Goal: Task Accomplishment & Management: Use online tool/utility

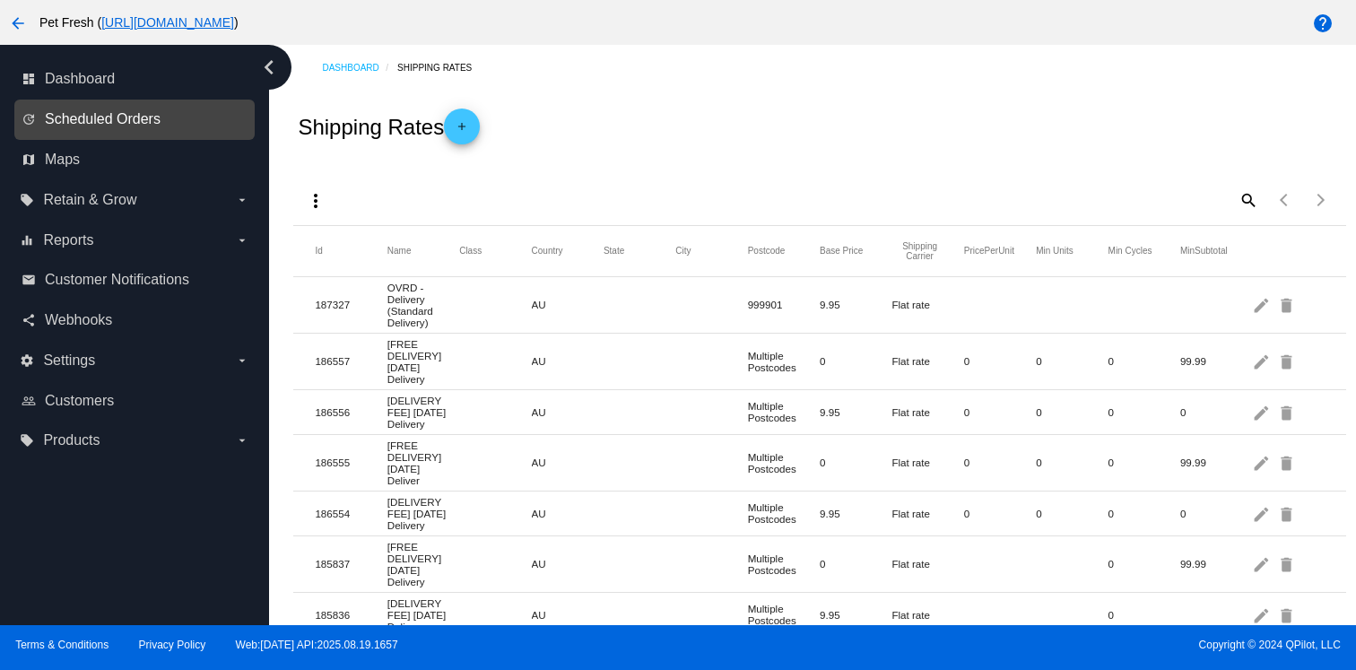
click at [151, 118] on span "Scheduled Orders" at bounding box center [103, 119] width 116 height 16
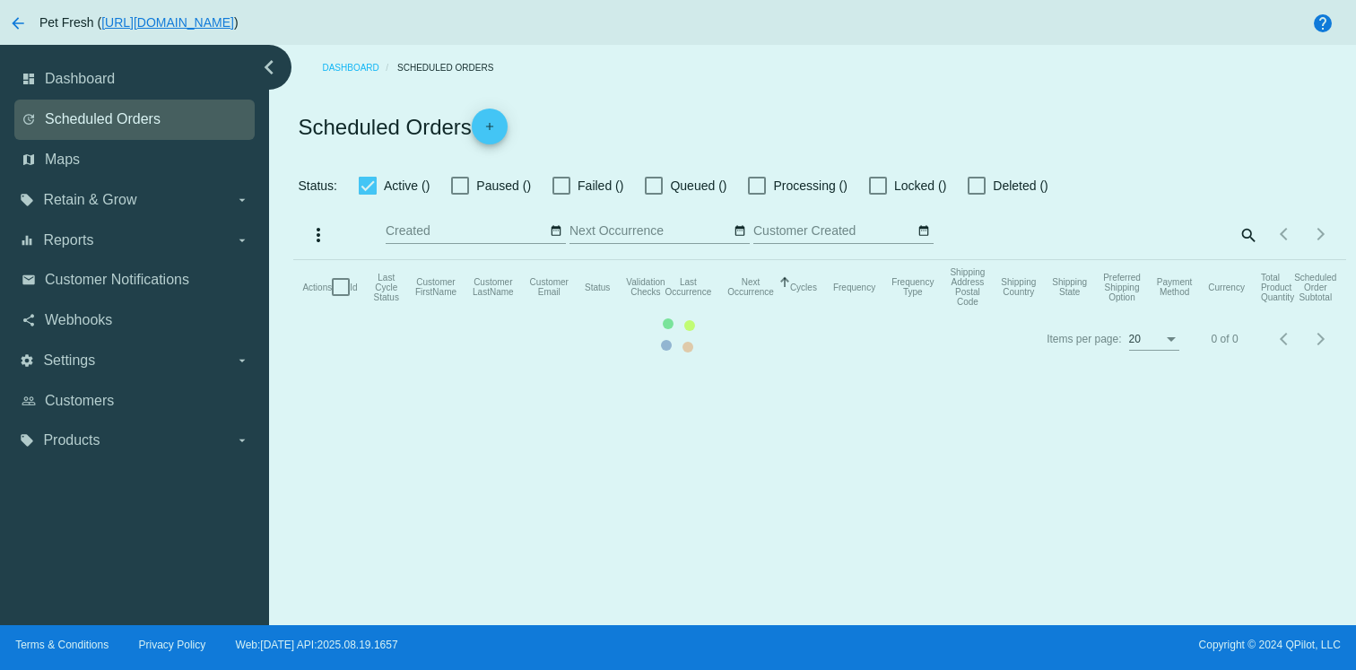
checkbox input "false"
checkbox input "true"
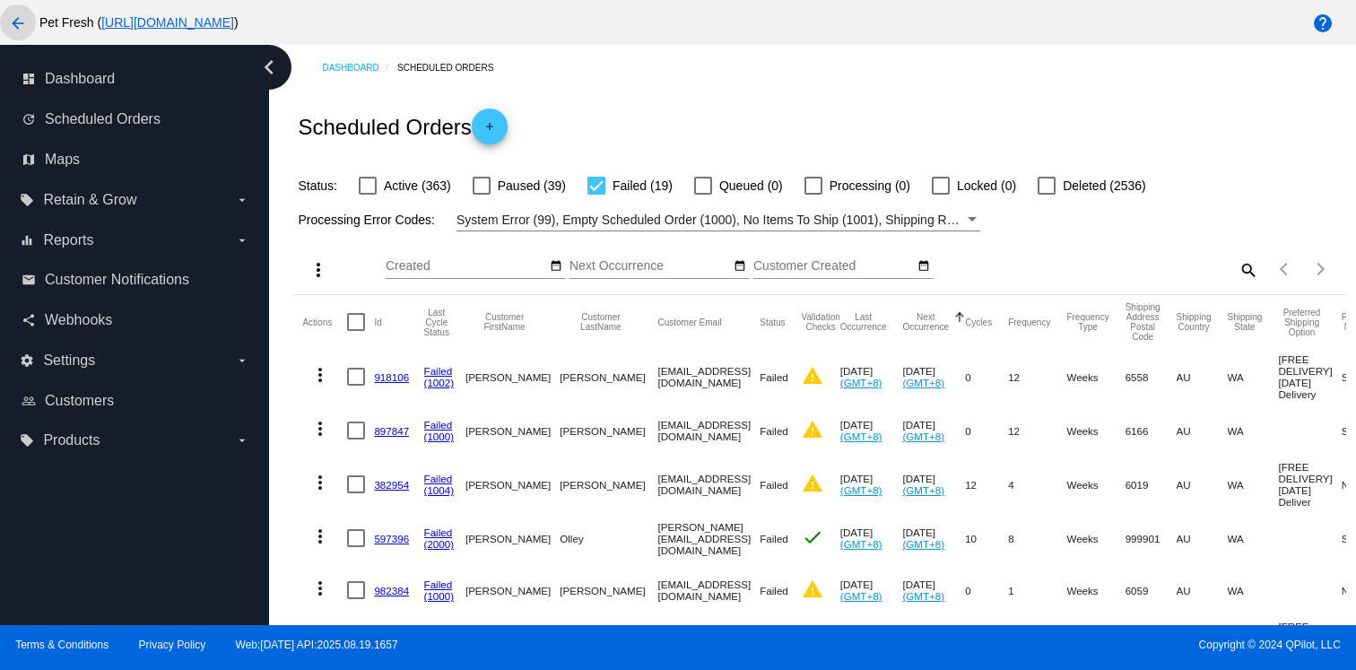
click at [22, 26] on mat-icon "arrow_back" at bounding box center [18, 24] width 22 height 22
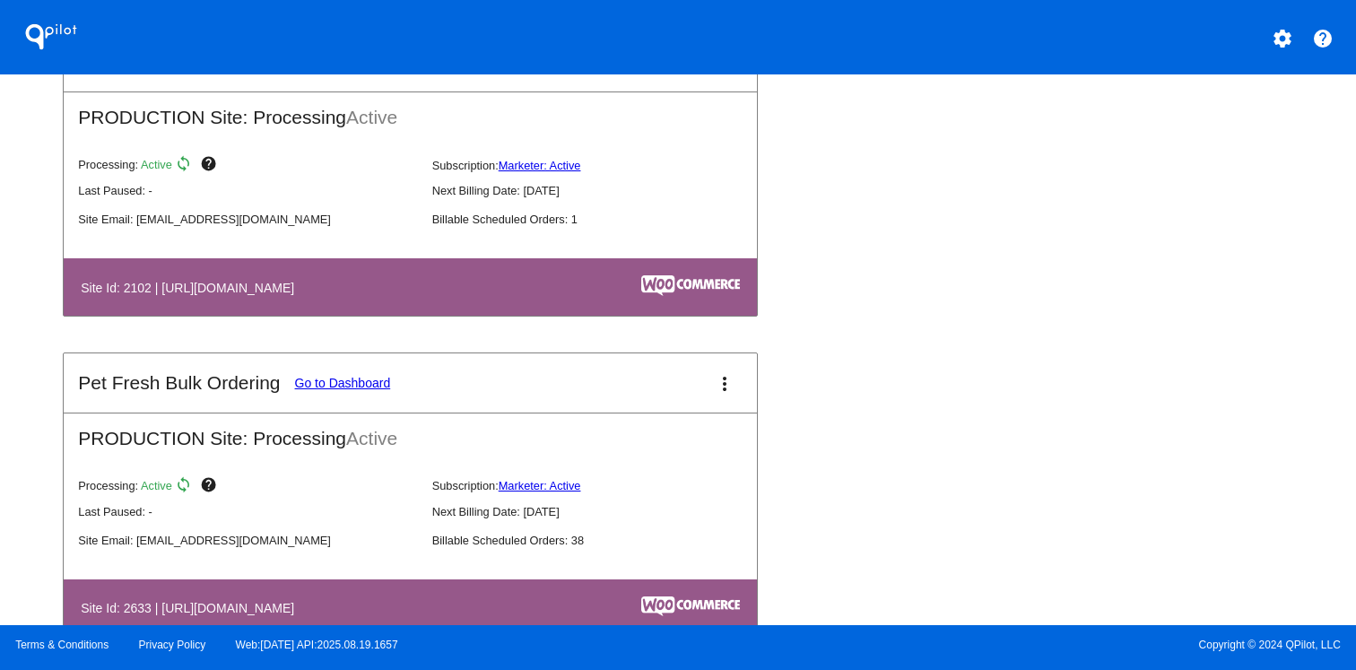
scroll to position [1429, 0]
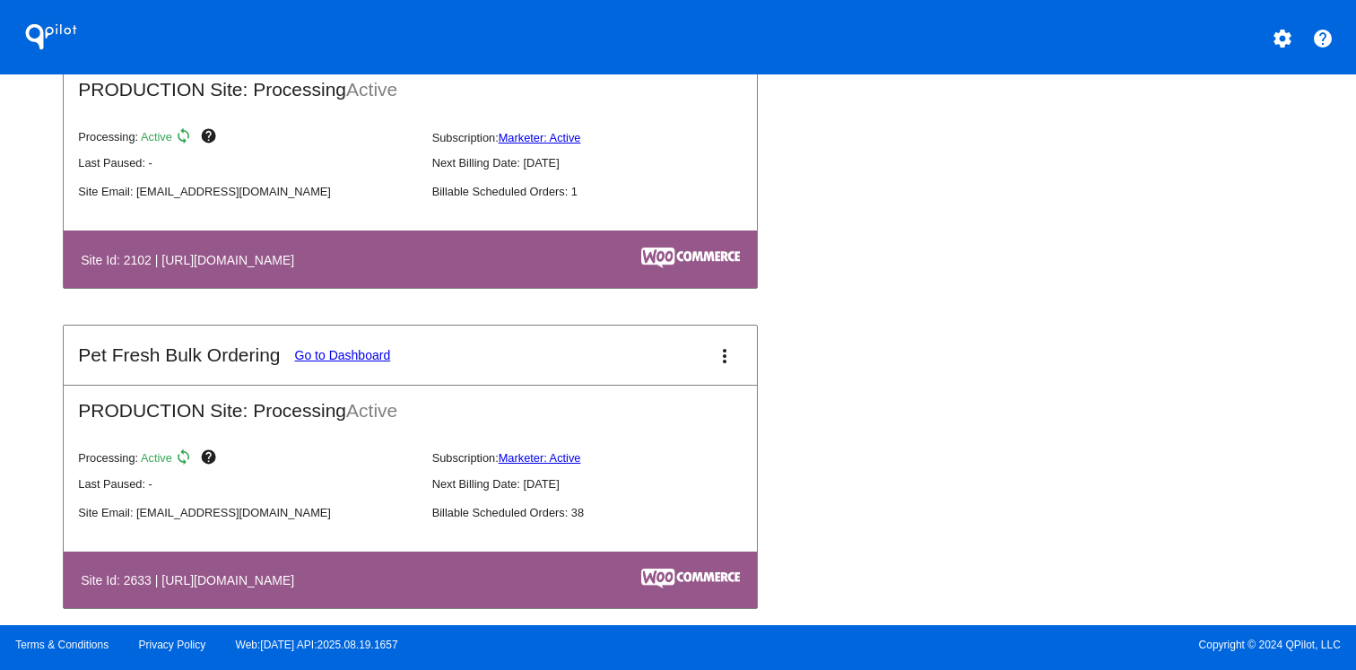
click at [364, 354] on link "Go to Dashboard" at bounding box center [343, 355] width 96 height 14
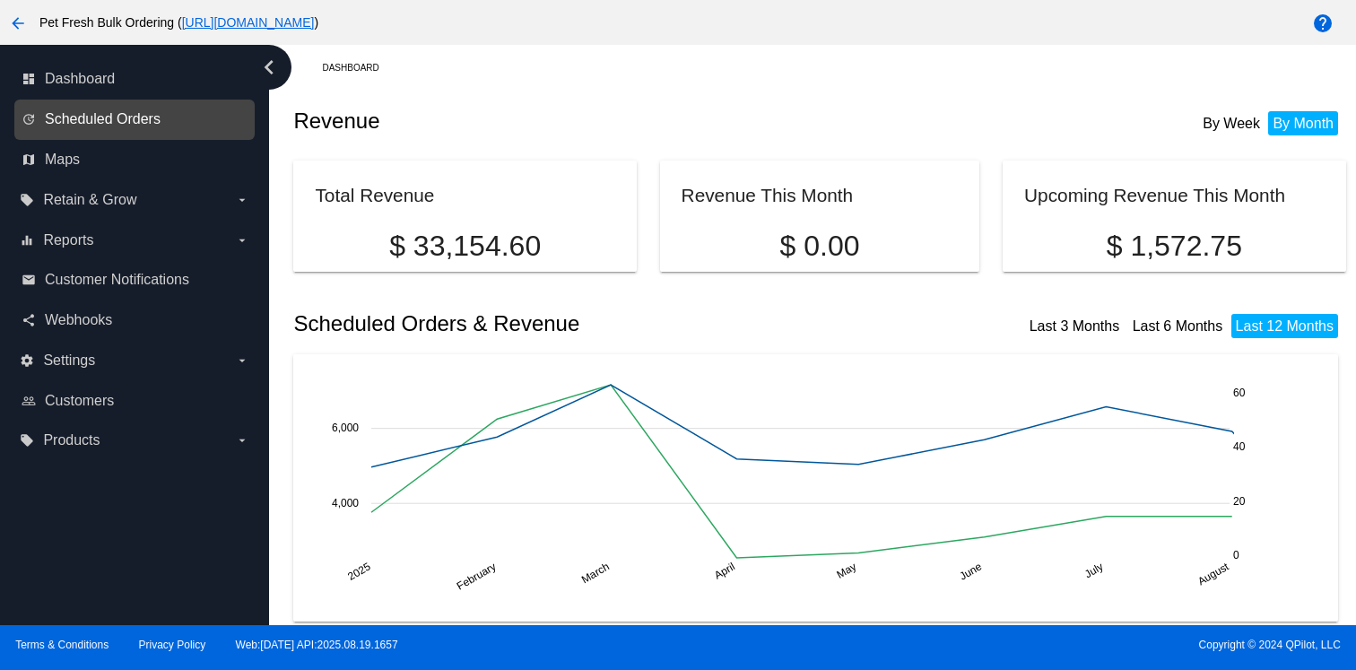
click at [153, 117] on span "Scheduled Orders" at bounding box center [103, 119] width 116 height 16
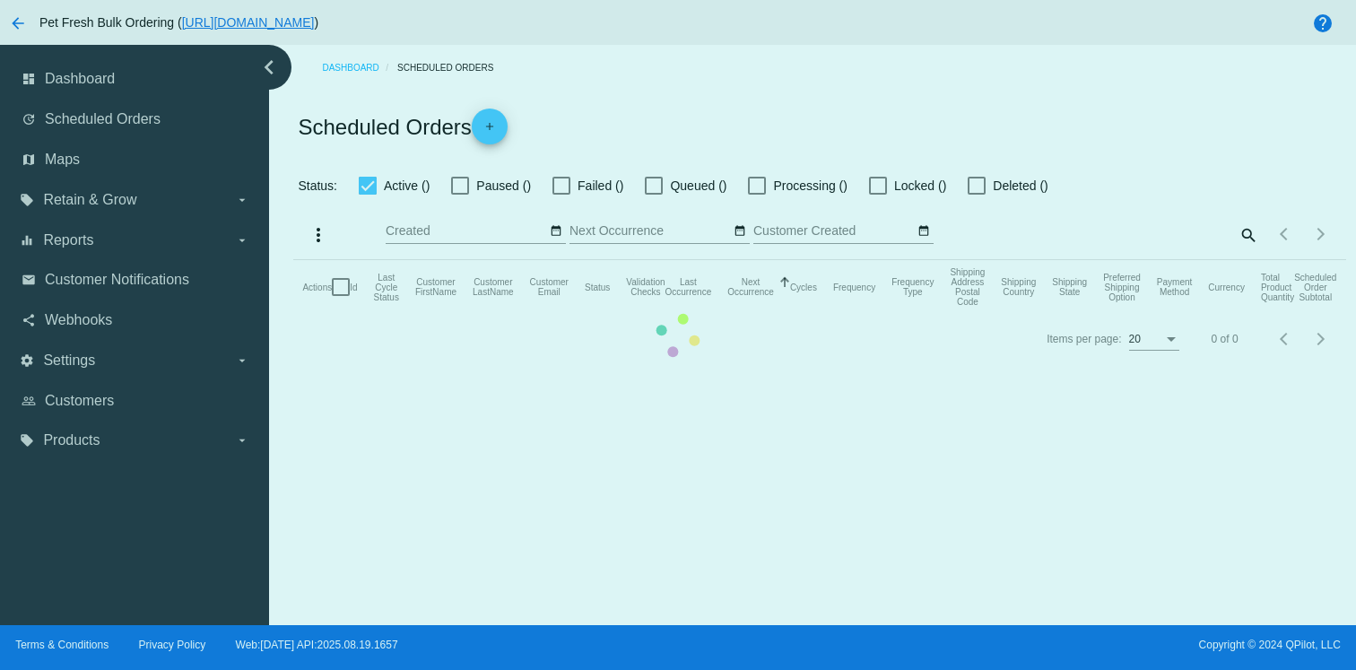
checkbox input "false"
checkbox input "true"
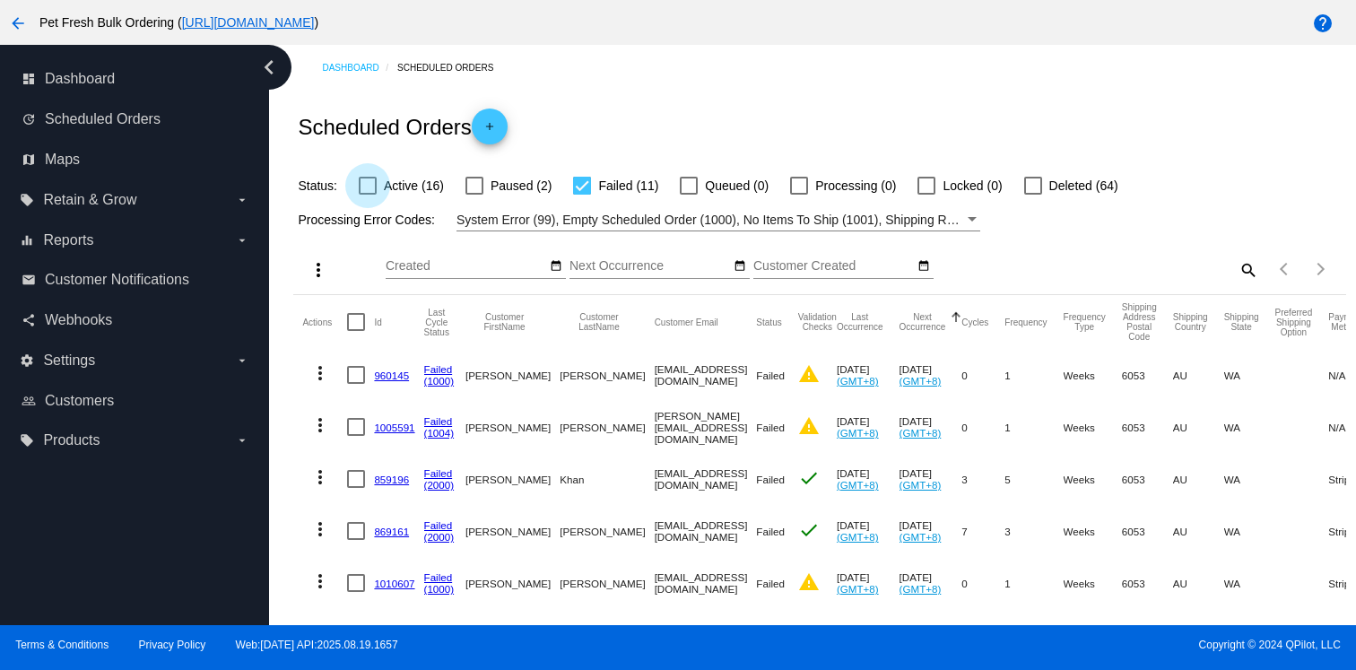
click at [382, 189] on label "Active (16)" at bounding box center [401, 186] width 85 height 22
click at [368, 195] on input "Active (16)" at bounding box center [367, 195] width 1 height 1
checkbox input "true"
click at [644, 196] on span "Failed (11)" at bounding box center [628, 186] width 60 height 22
click at [582, 196] on input "Failed (11)" at bounding box center [581, 195] width 1 height 1
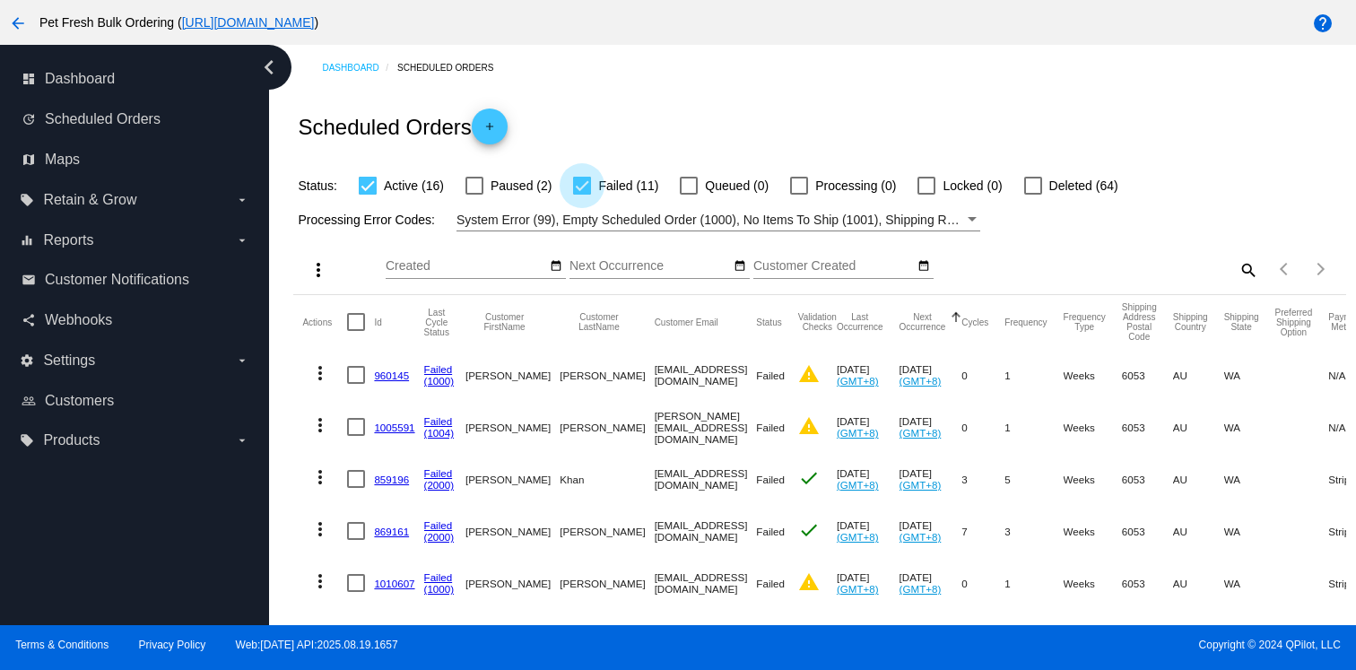
checkbox input "false"
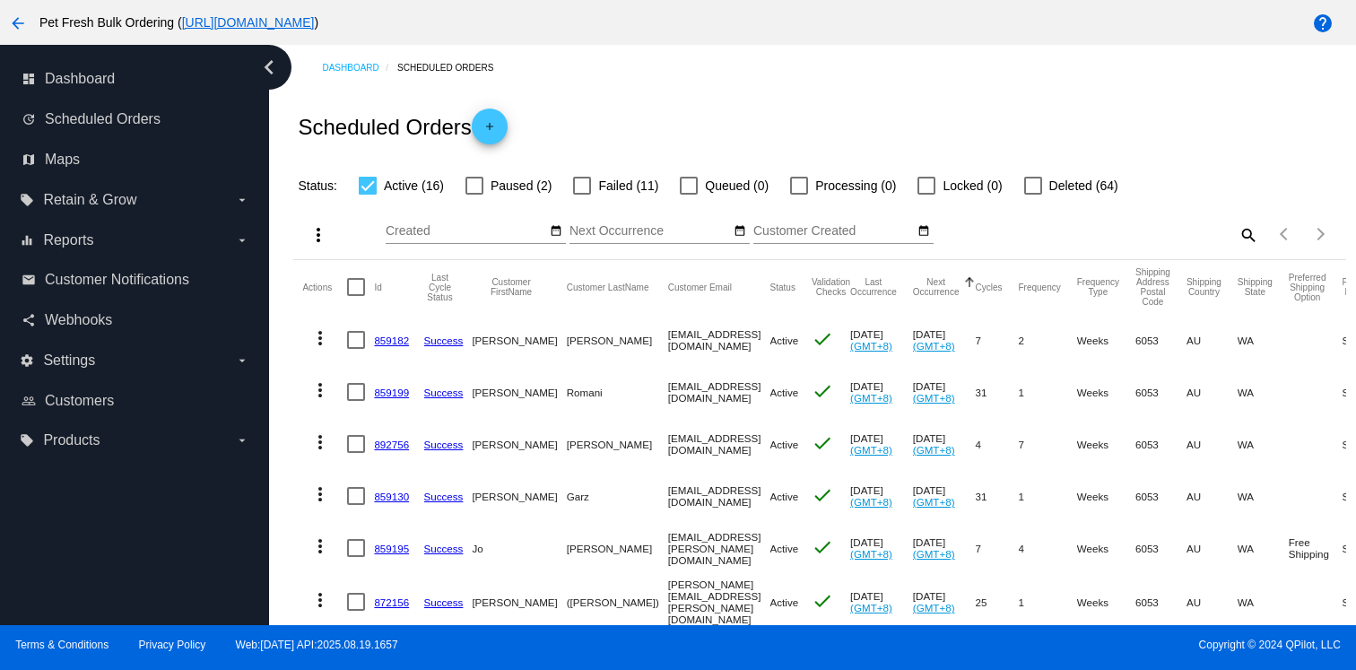
click at [660, 219] on div "Sep Jan Feb Mar Apr Su Mo Tu We Th" at bounding box center [650, 226] width 161 height 35
click at [660, 226] on input "Next Occurrence" at bounding box center [650, 231] width 161 height 14
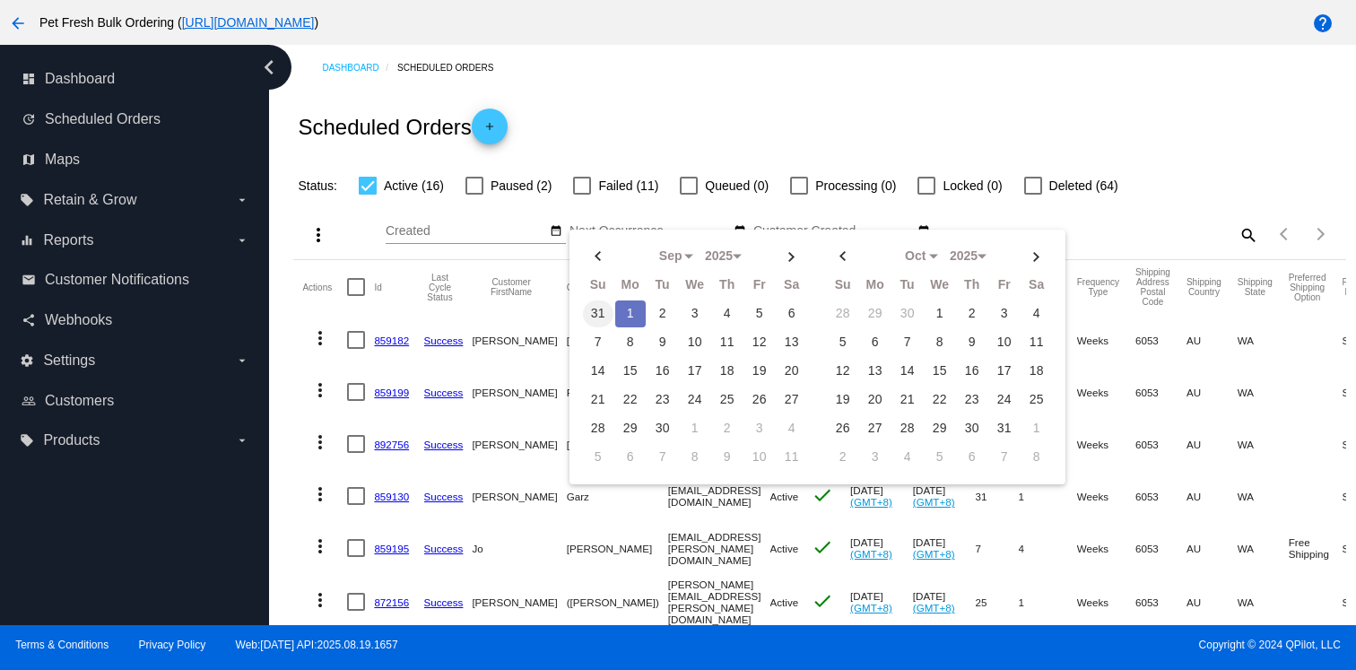
click at [607, 316] on td "31" at bounding box center [598, 314] width 31 height 27
select select "7"
select select "8"
click at [650, 459] on td "2" at bounding box center [663, 457] width 31 height 27
type input "[DATE] - [DATE]"
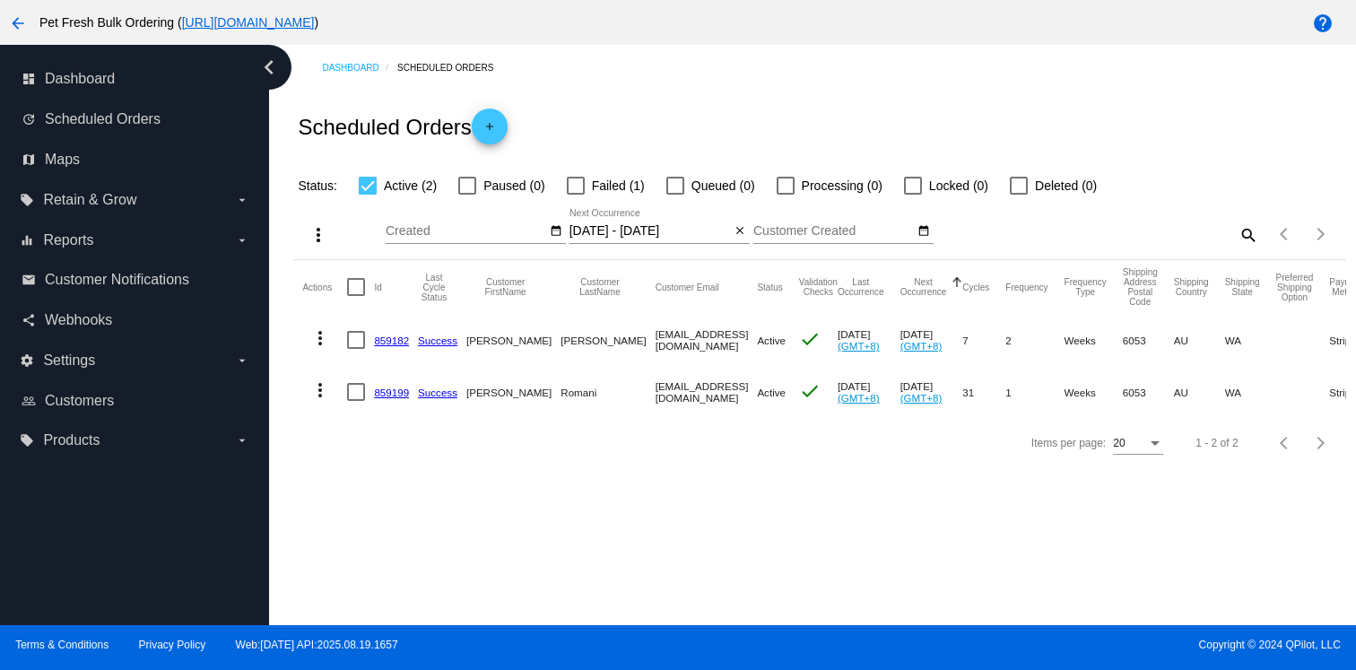
click at [354, 287] on div at bounding box center [356, 287] width 18 height 18
click at [355, 296] on input "checkbox" at bounding box center [355, 296] width 1 height 1
checkbox input "true"
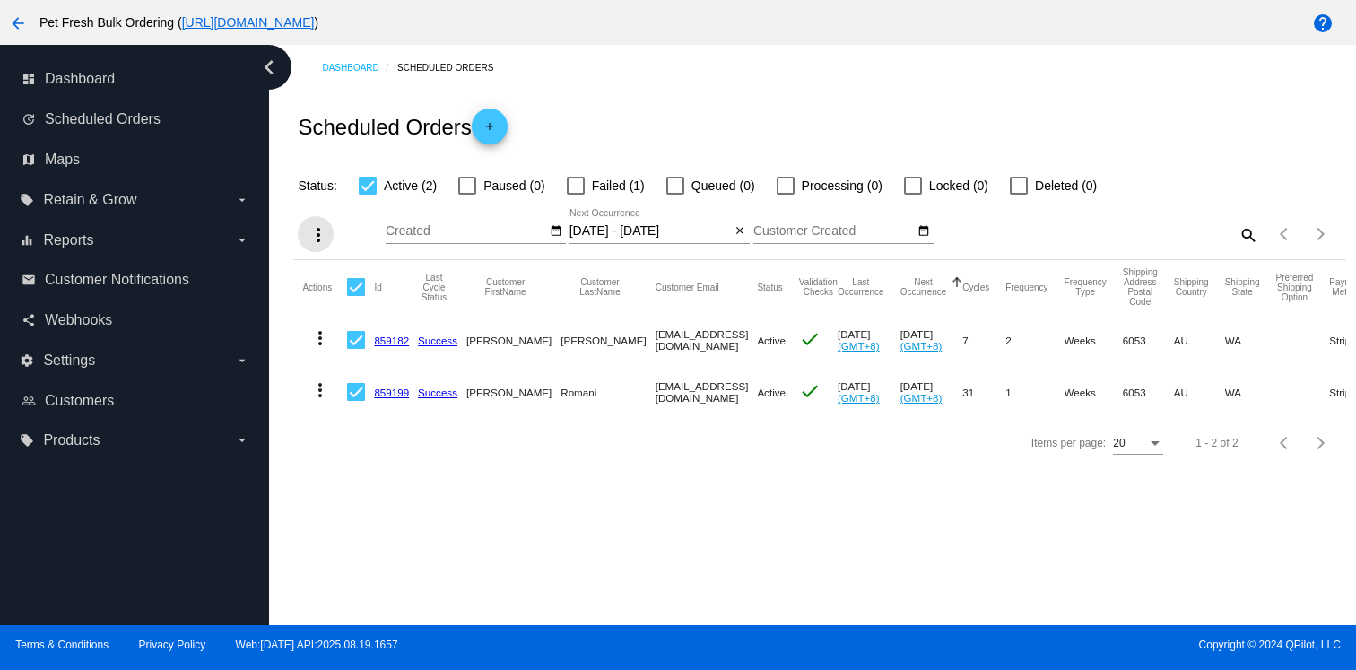
click at [315, 231] on mat-icon "more_vert" at bounding box center [319, 235] width 22 height 22
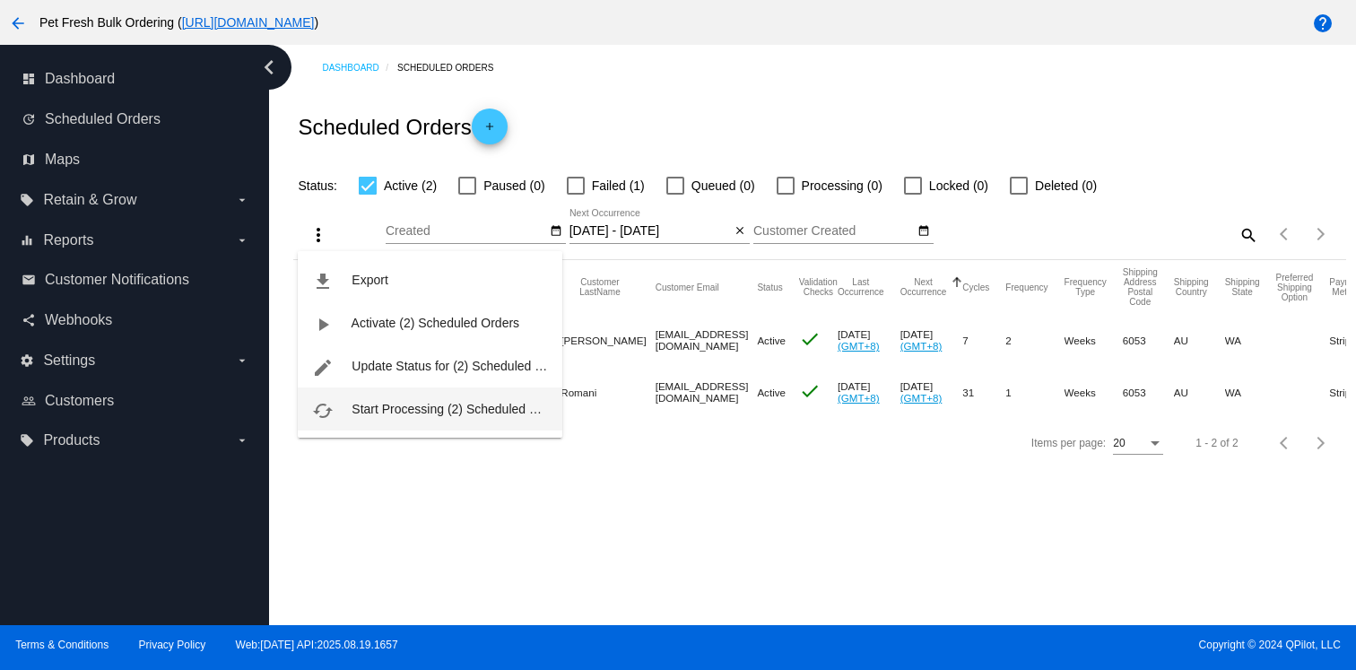
click at [370, 409] on span "Start Processing (2) Scheduled Orders" at bounding box center [459, 409] width 215 height 14
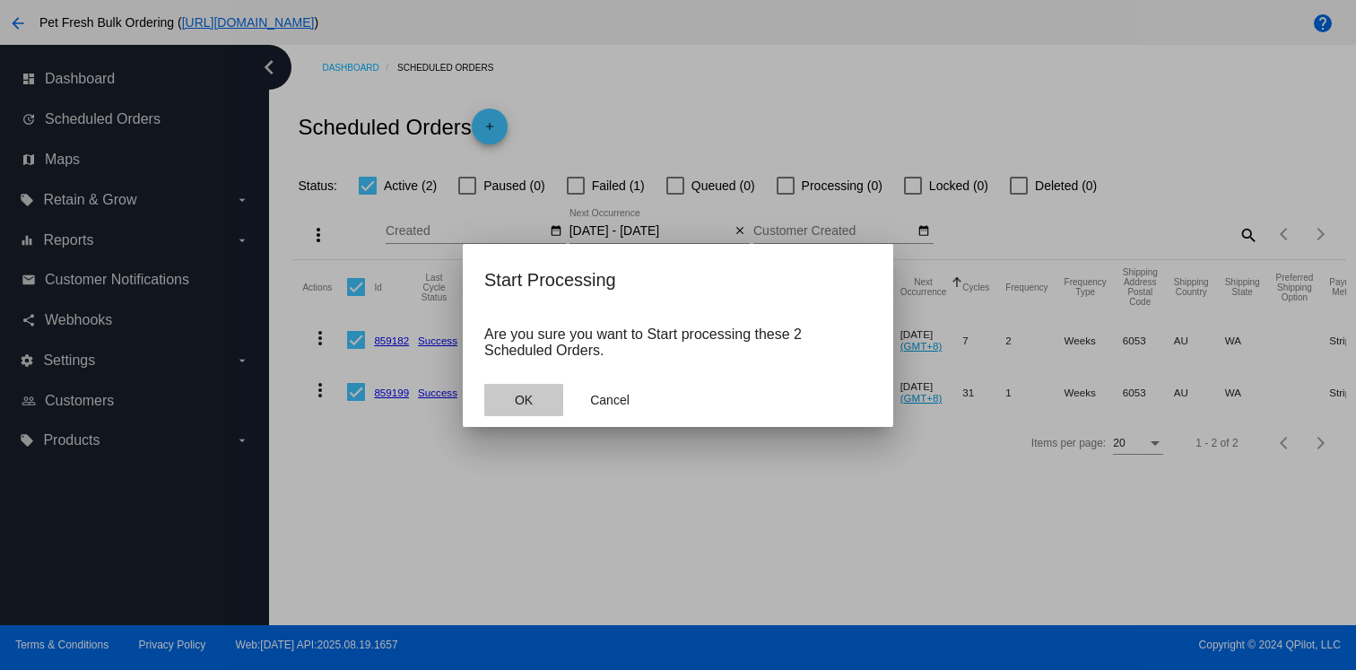
click at [509, 405] on button "OK" at bounding box center [523, 400] width 79 height 32
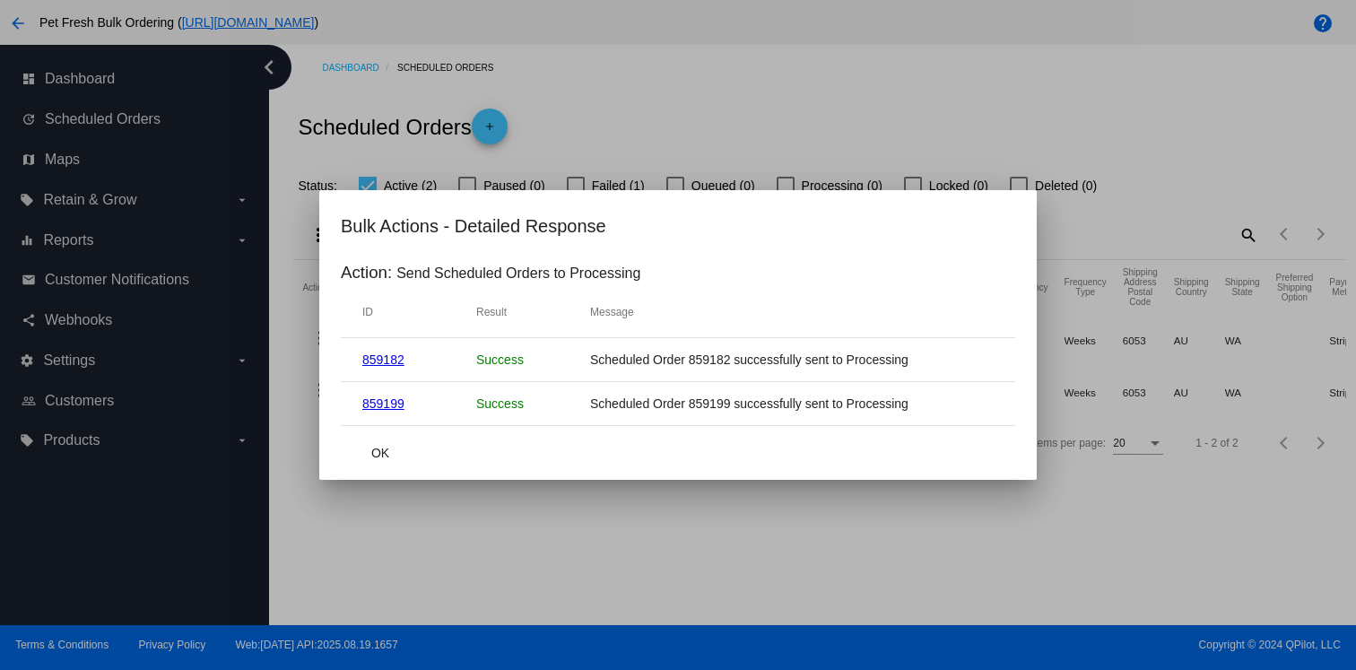
click at [811, 112] on div at bounding box center [678, 335] width 1356 height 670
